Goal: Find contact information: Find contact information

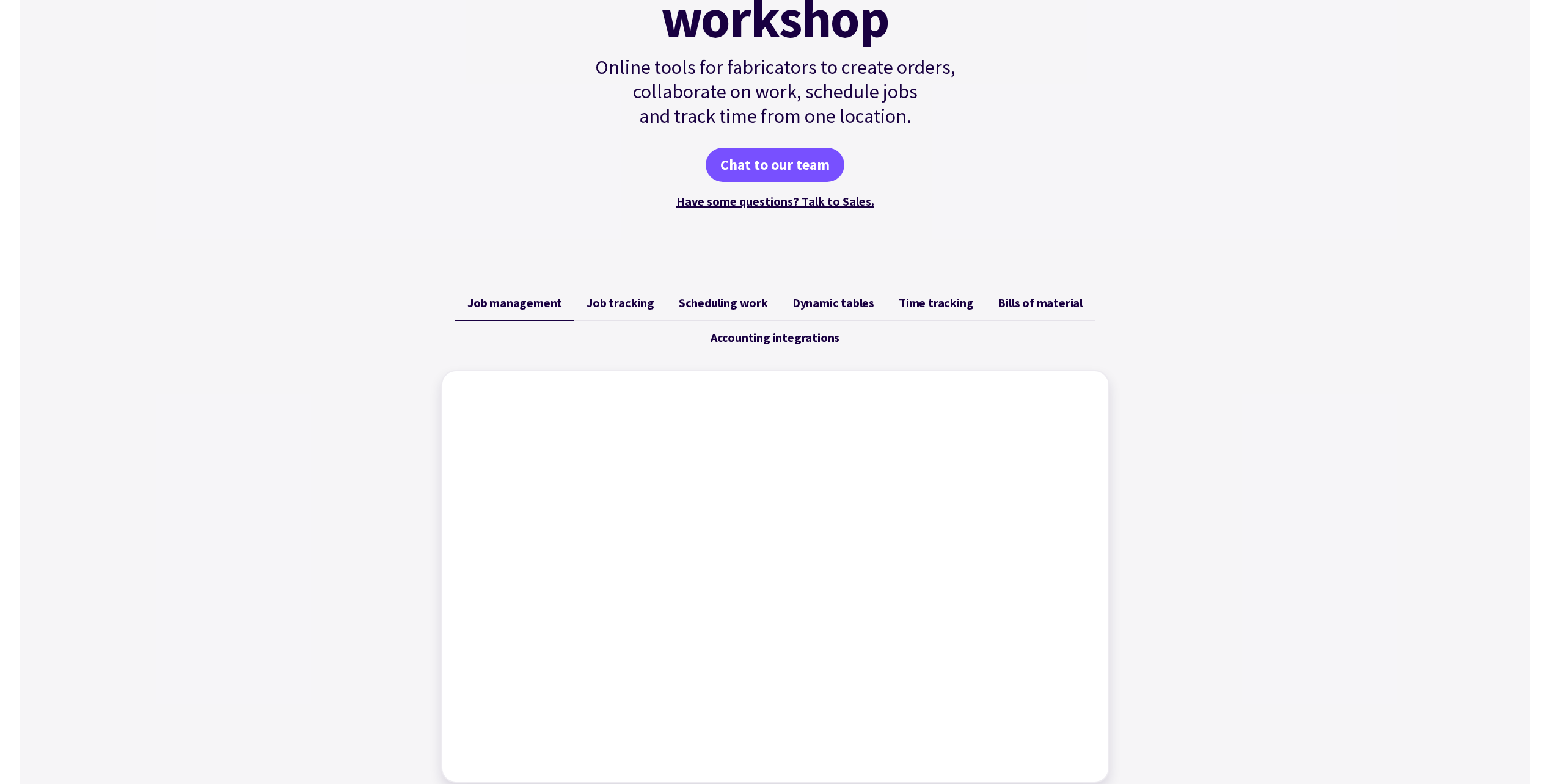
scroll to position [366, 0]
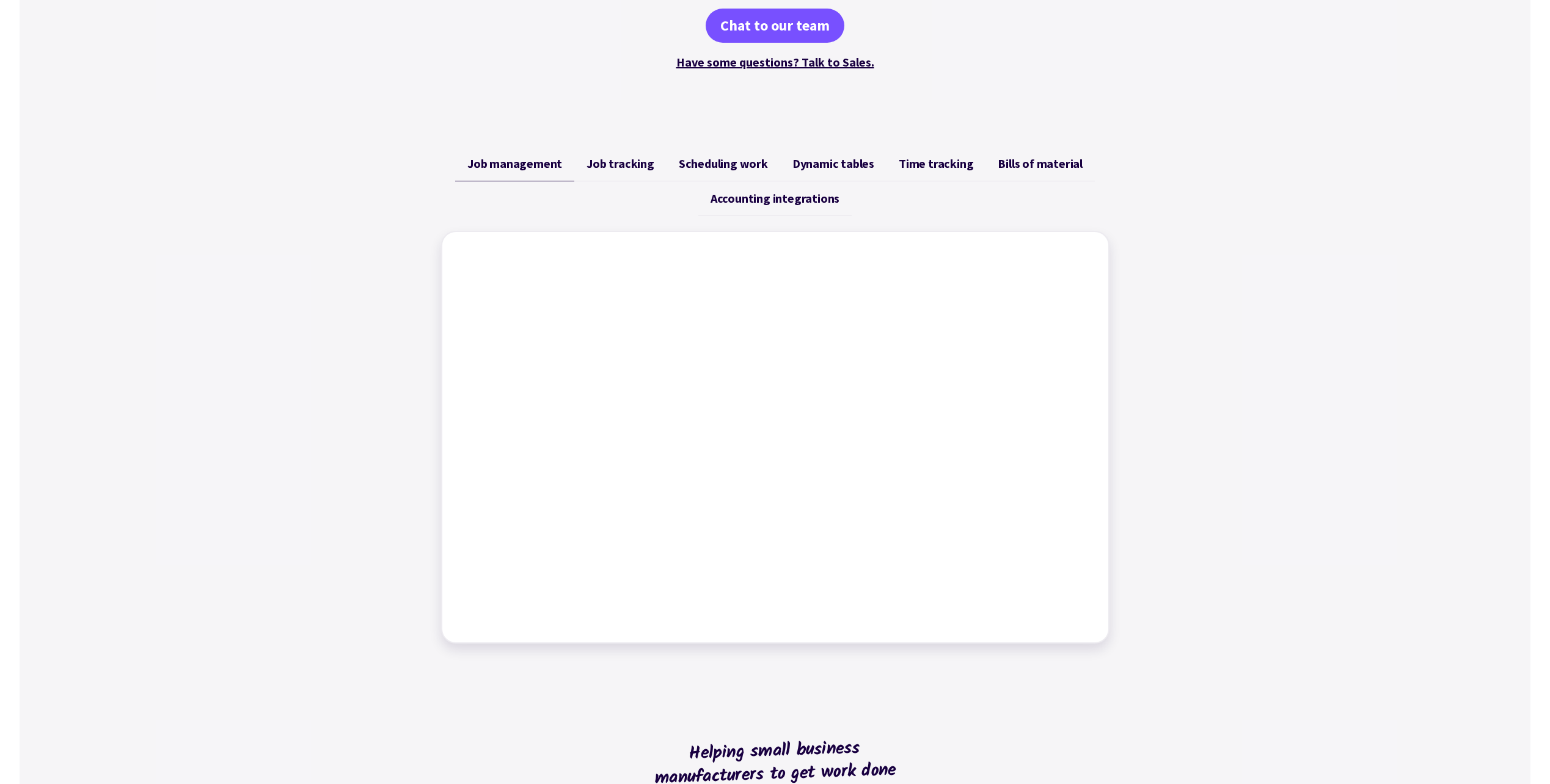
click at [615, 157] on span "Job tracking" at bounding box center [620, 163] width 67 height 15
click at [720, 152] on link "Scheduling work" at bounding box center [723, 164] width 114 height 35
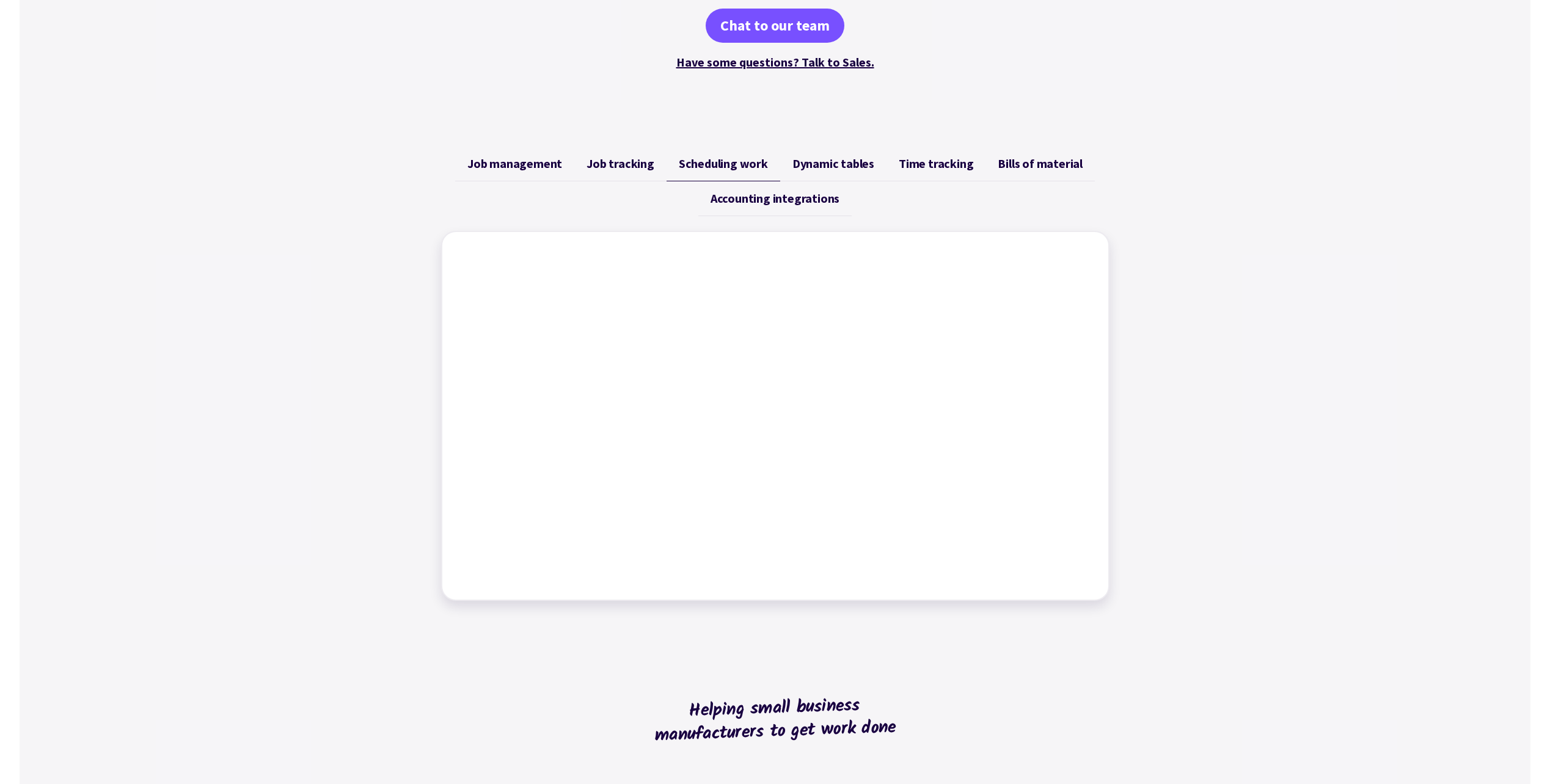
click at [815, 163] on span "Dynamic tables" at bounding box center [833, 163] width 82 height 15
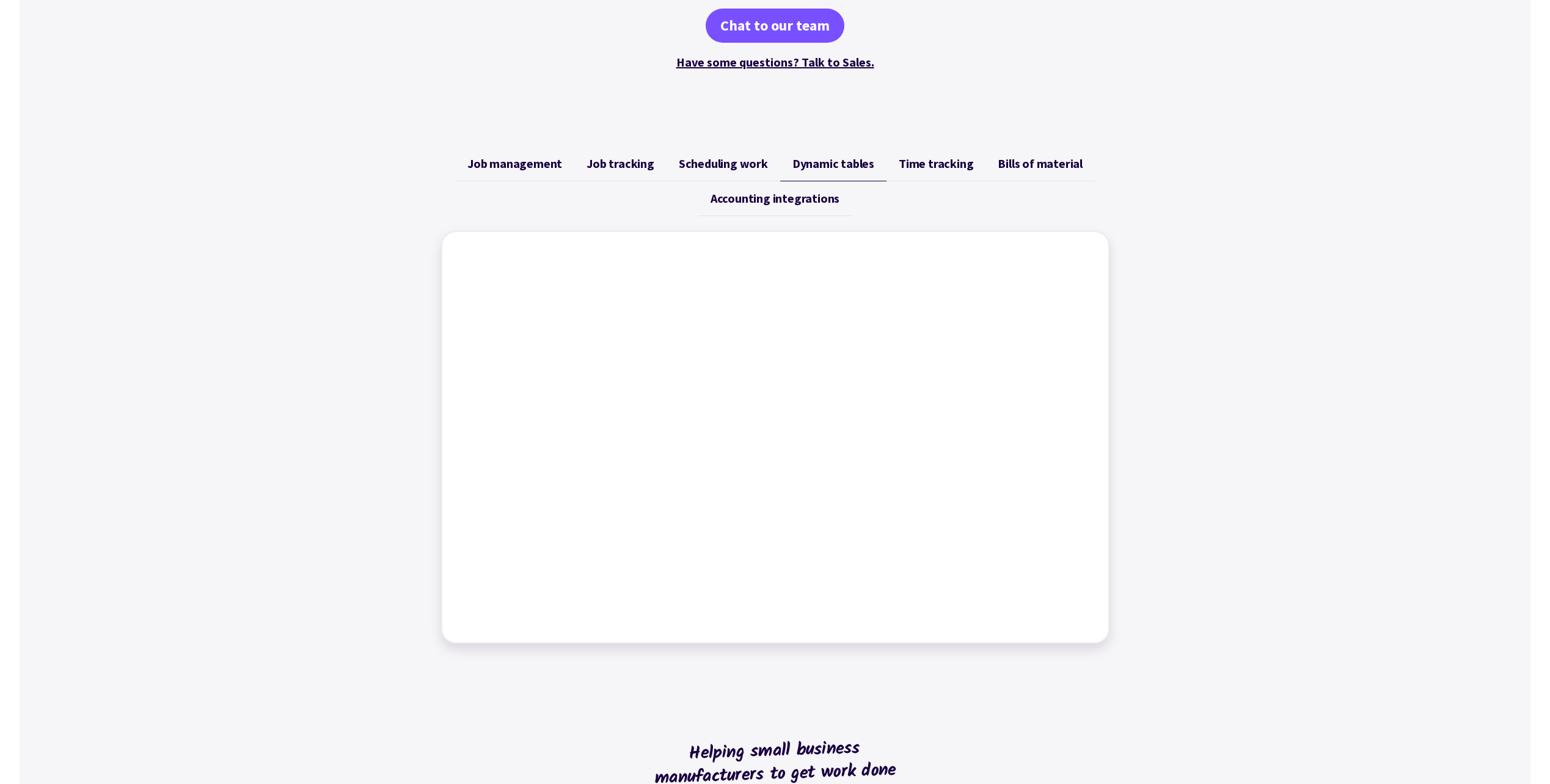
click at [962, 171] on link "Time tracking" at bounding box center [936, 164] width 99 height 35
click at [1013, 171] on link "Bills of material" at bounding box center [1040, 164] width 110 height 35
click at [818, 188] on link "Accounting integrations" at bounding box center [775, 199] width 153 height 35
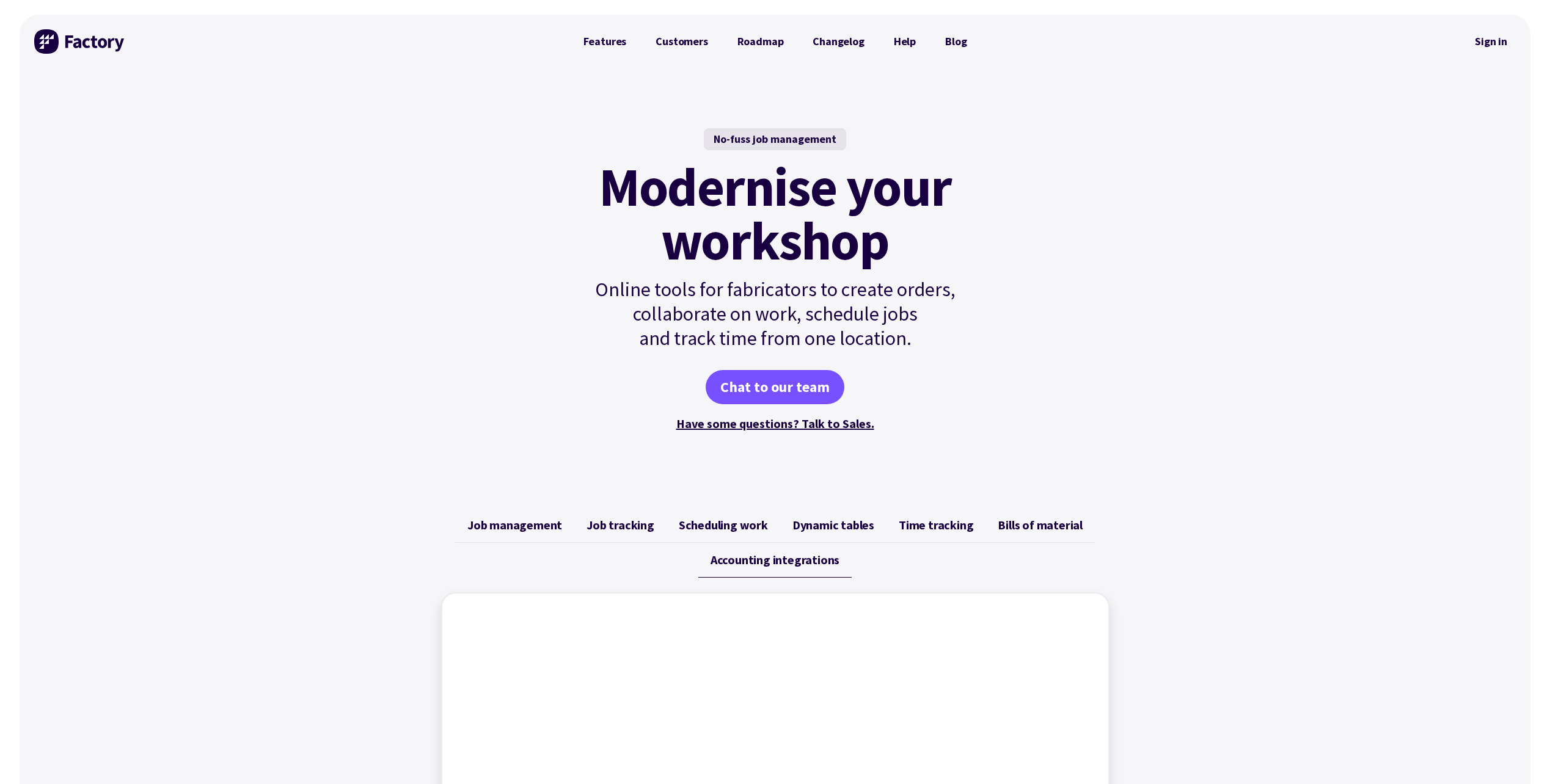
scroll to position [0, 0]
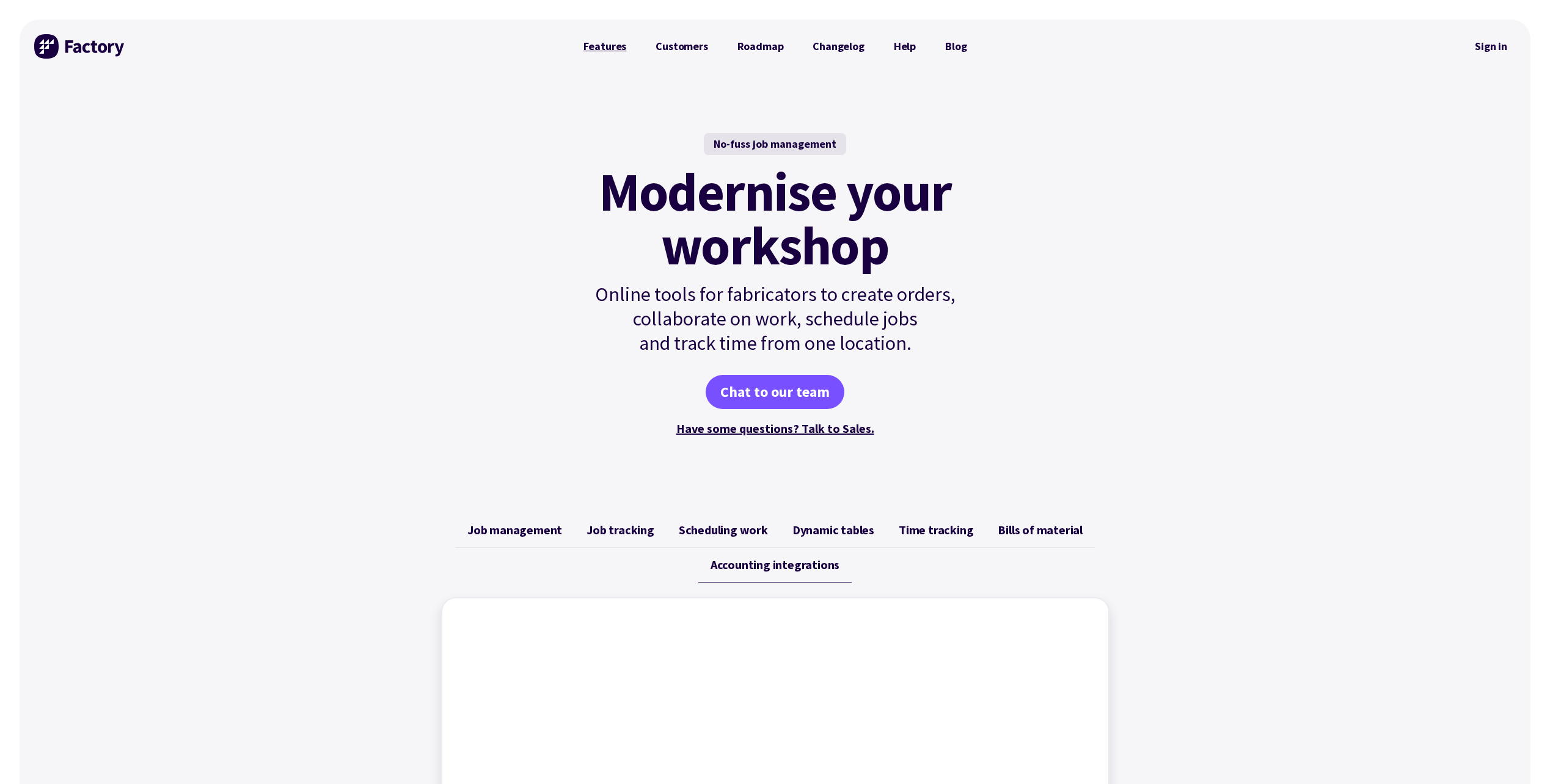
click at [604, 49] on link "Features" at bounding box center [605, 46] width 72 height 25
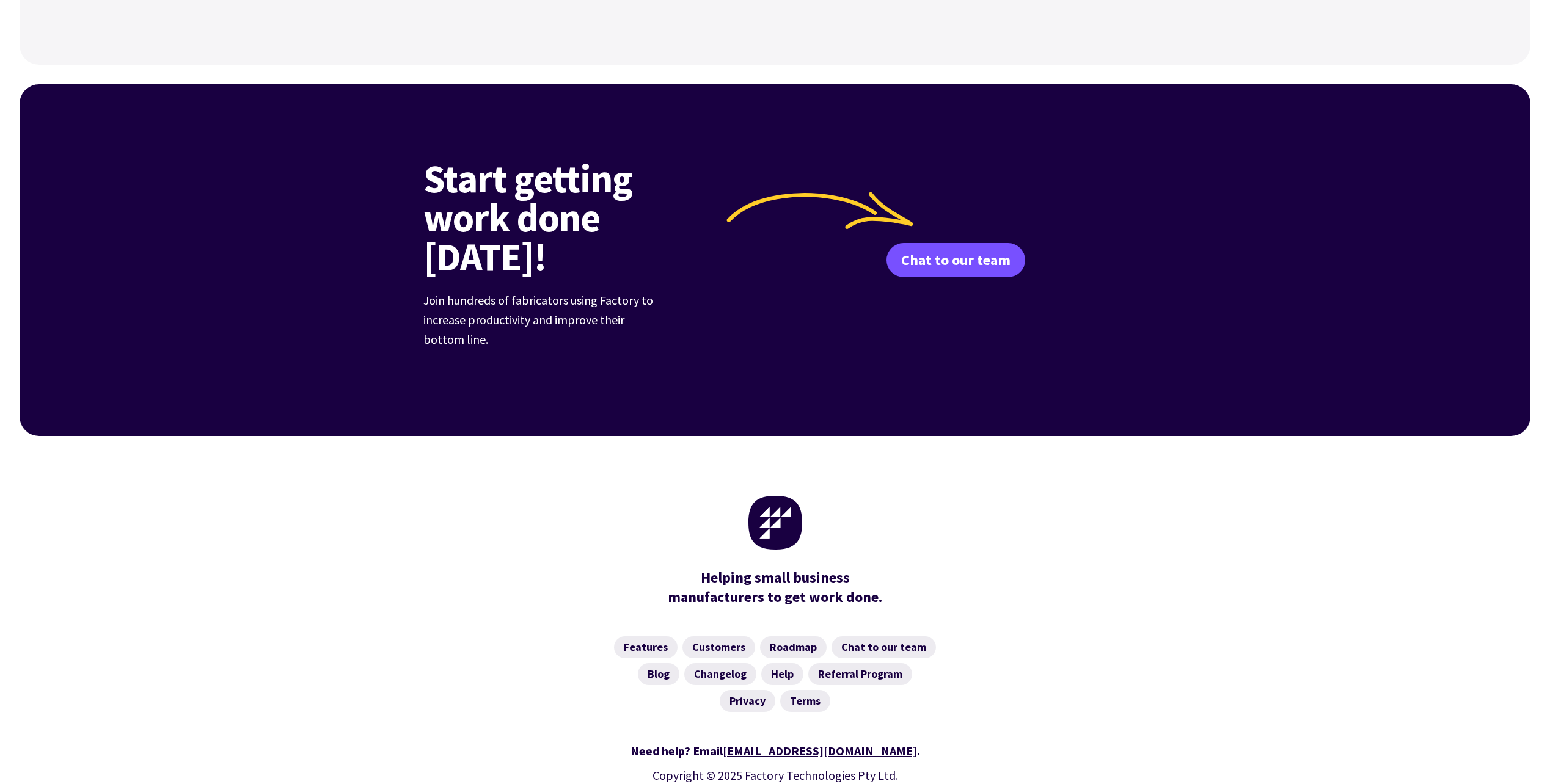
scroll to position [1673, 0]
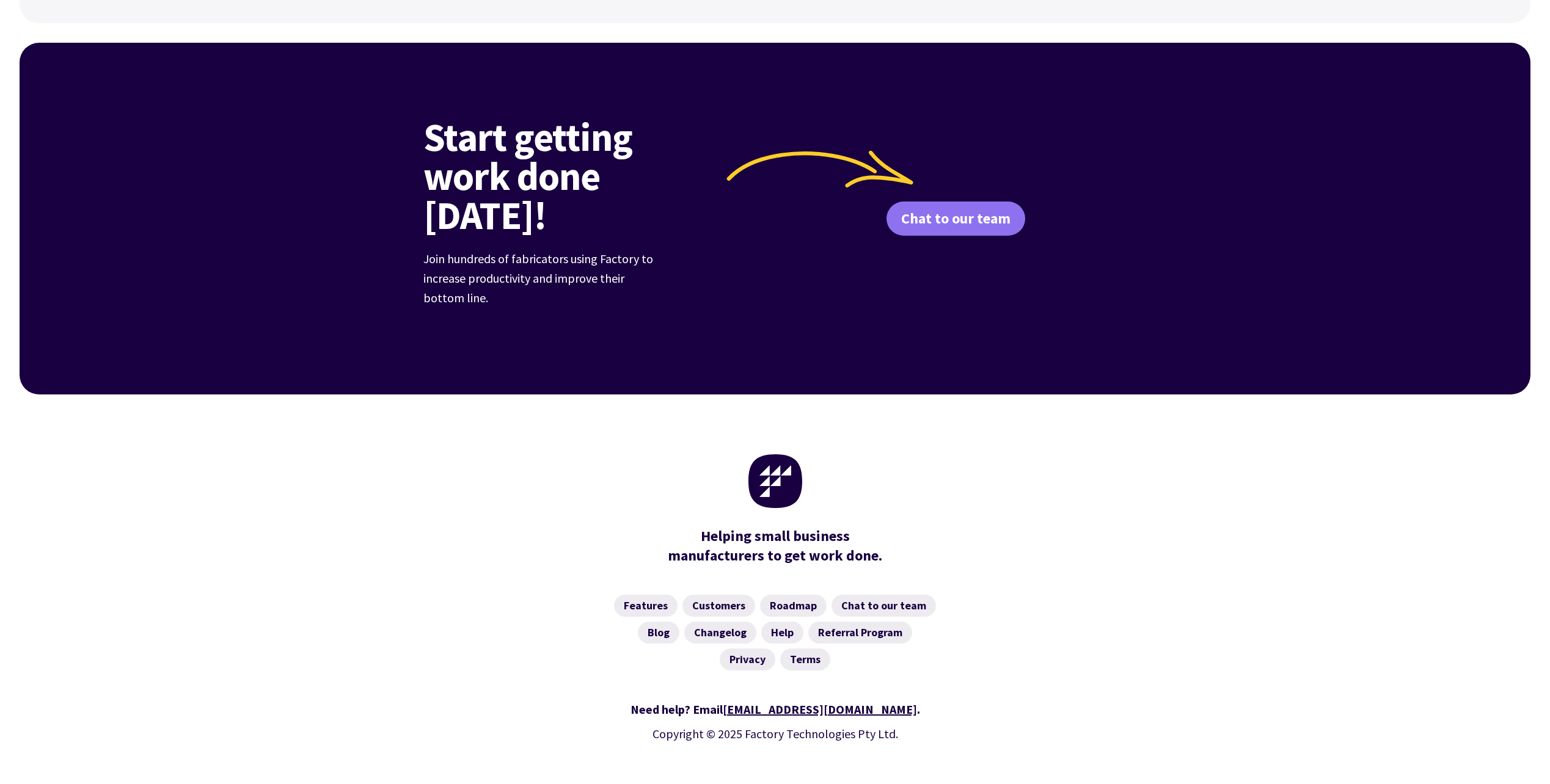
click at [933, 204] on link "Chat to our team" at bounding box center [955, 218] width 138 height 34
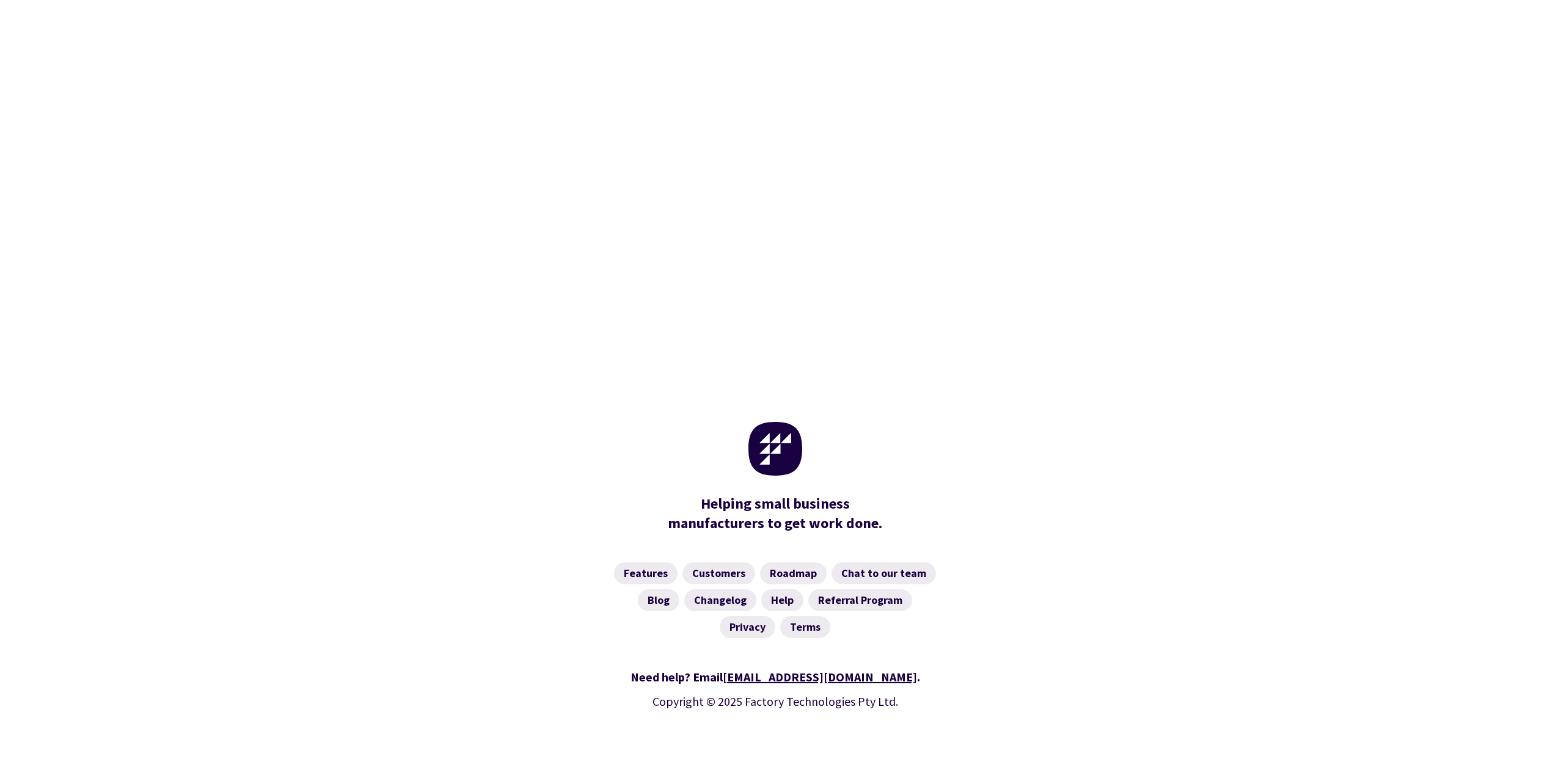
scroll to position [373, 0]
